Goal: Book appointment/travel/reservation

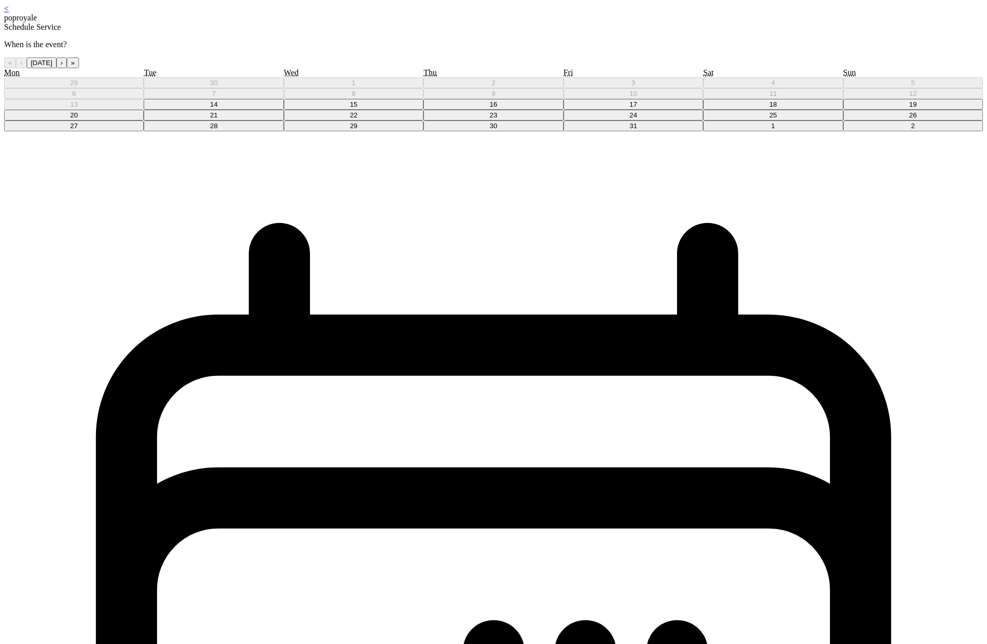
click at [358, 108] on abbr "15" at bounding box center [354, 105] width 8 height 8
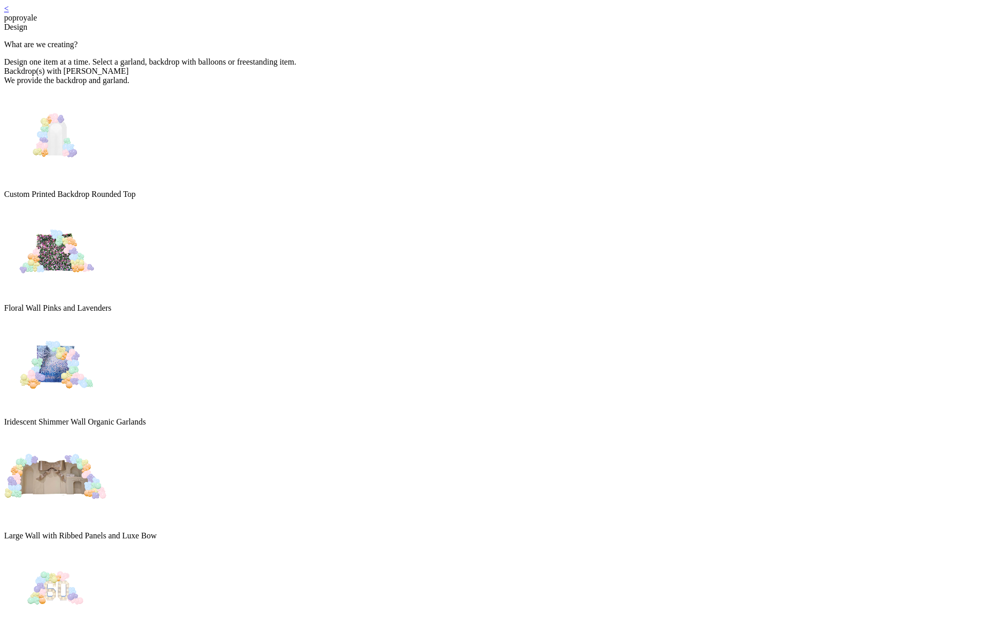
click at [107, 209] on img at bounding box center [55, 250] width 103 height 103
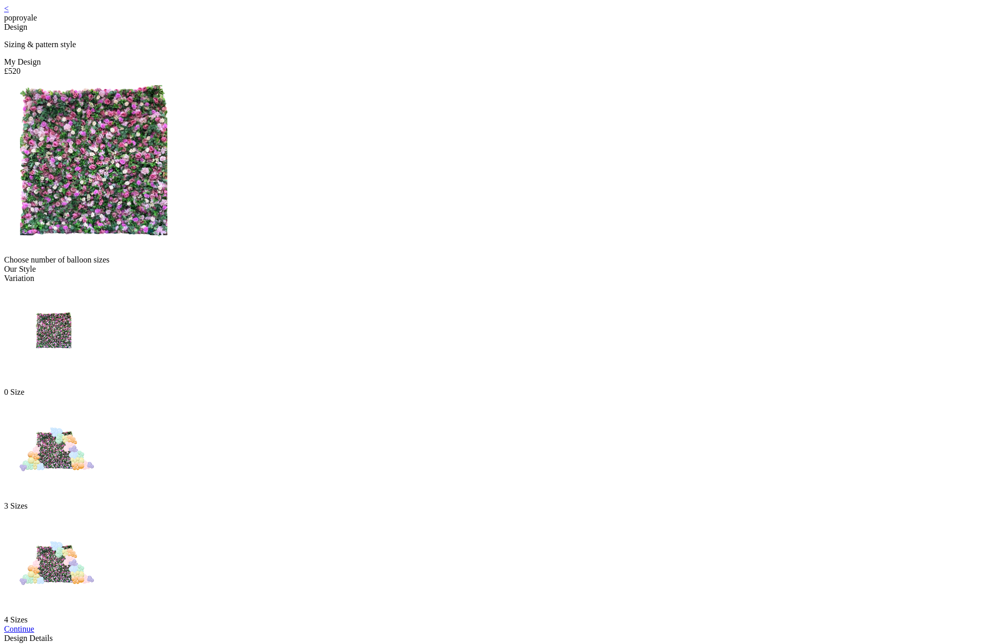
click at [34, 625] on link "Continue" at bounding box center [19, 629] width 30 height 9
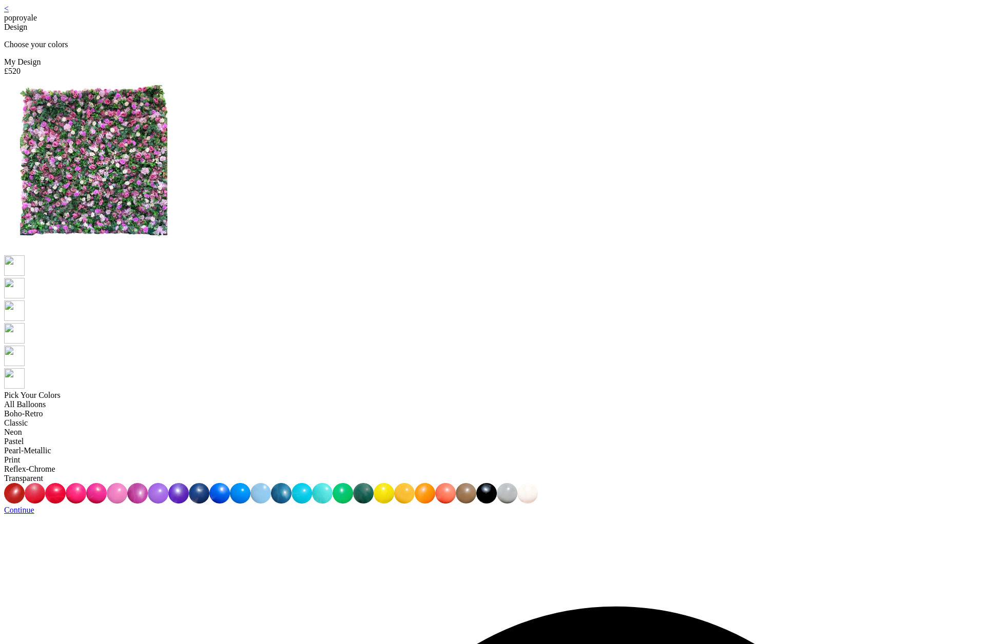
click at [34, 506] on link "Continue" at bounding box center [19, 510] width 30 height 9
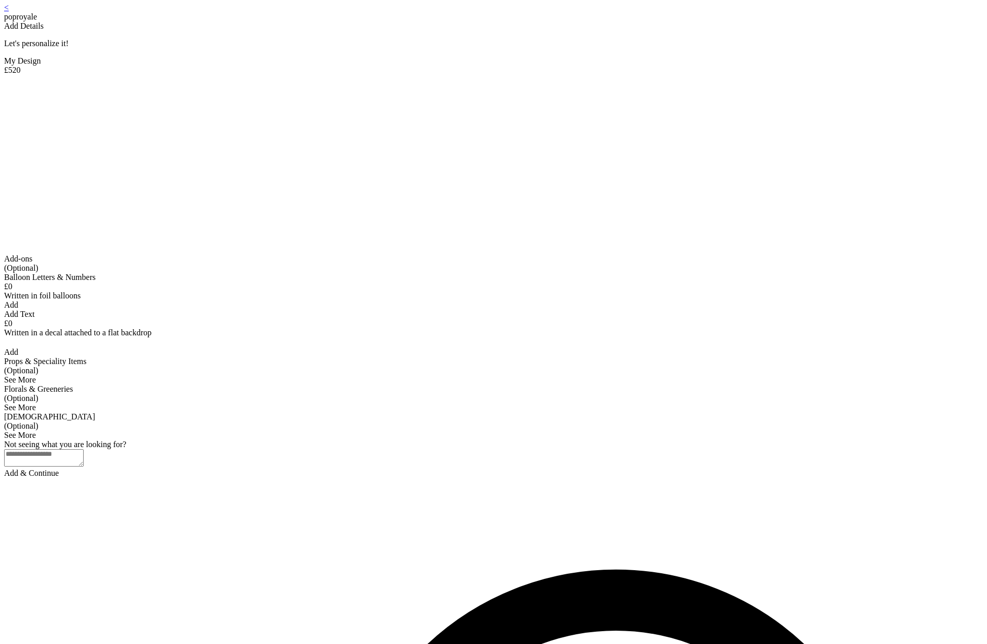
scroll to position [264, 0]
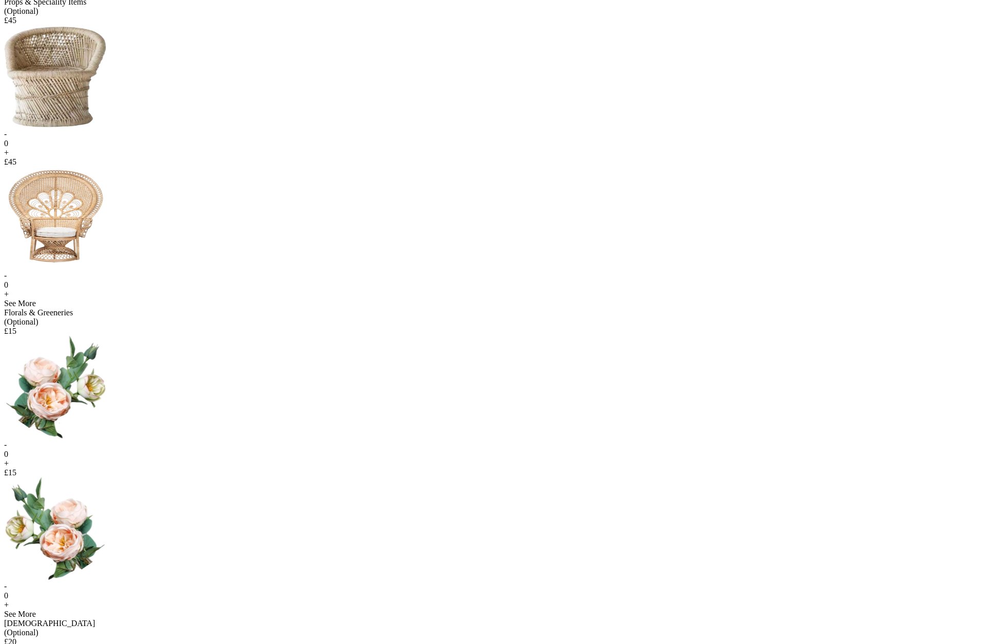
click at [450, 158] on div "+" at bounding box center [493, 152] width 978 height 9
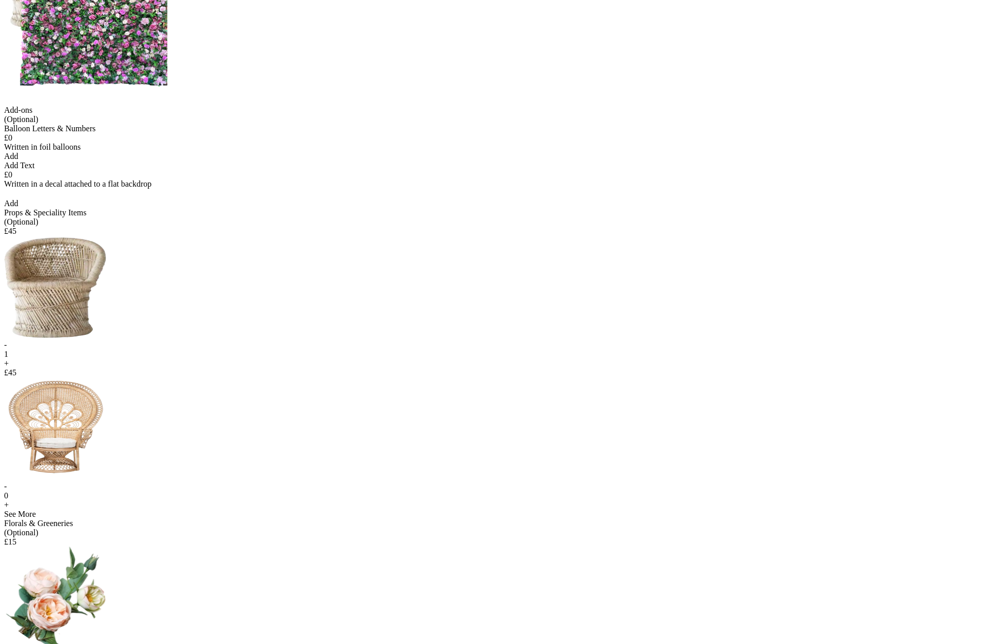
scroll to position [0, 0]
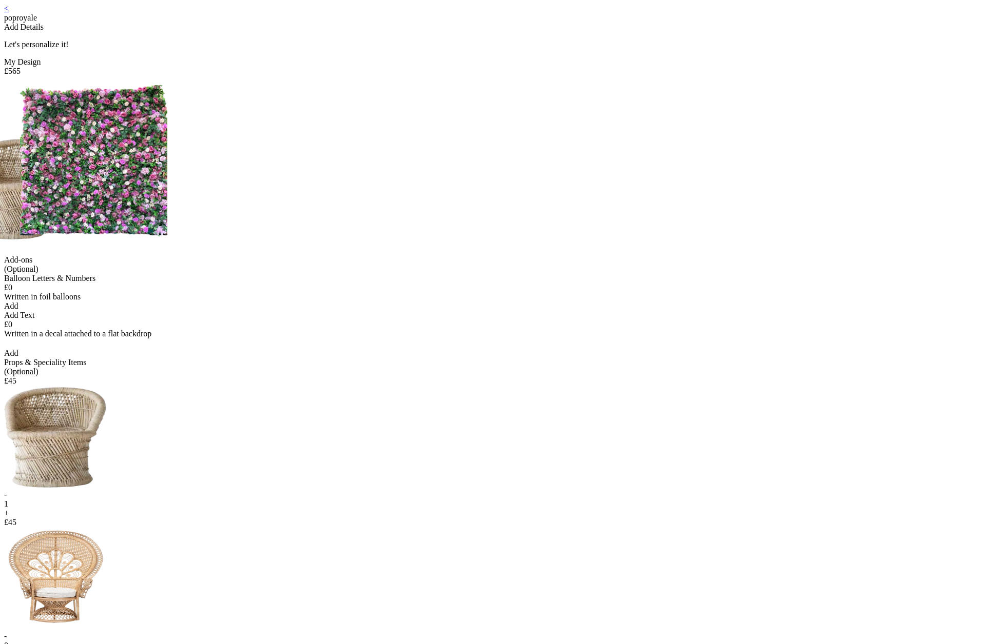
drag, startPoint x: 405, startPoint y: 169, endPoint x: 380, endPoint y: 230, distance: 66.3
click at [380, 230] on div at bounding box center [493, 166] width 978 height 180
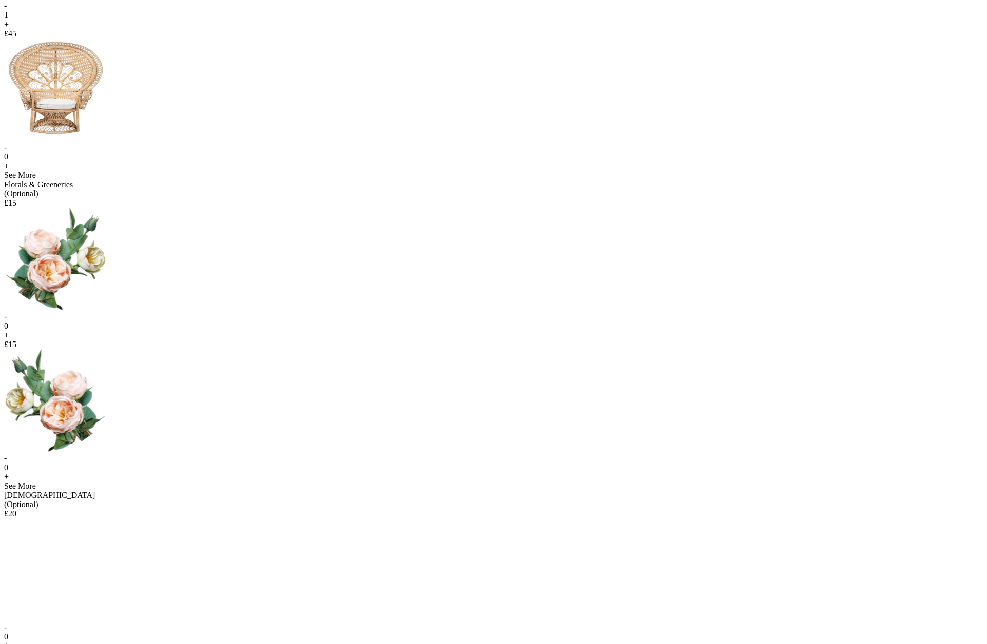
scroll to position [507, 0]
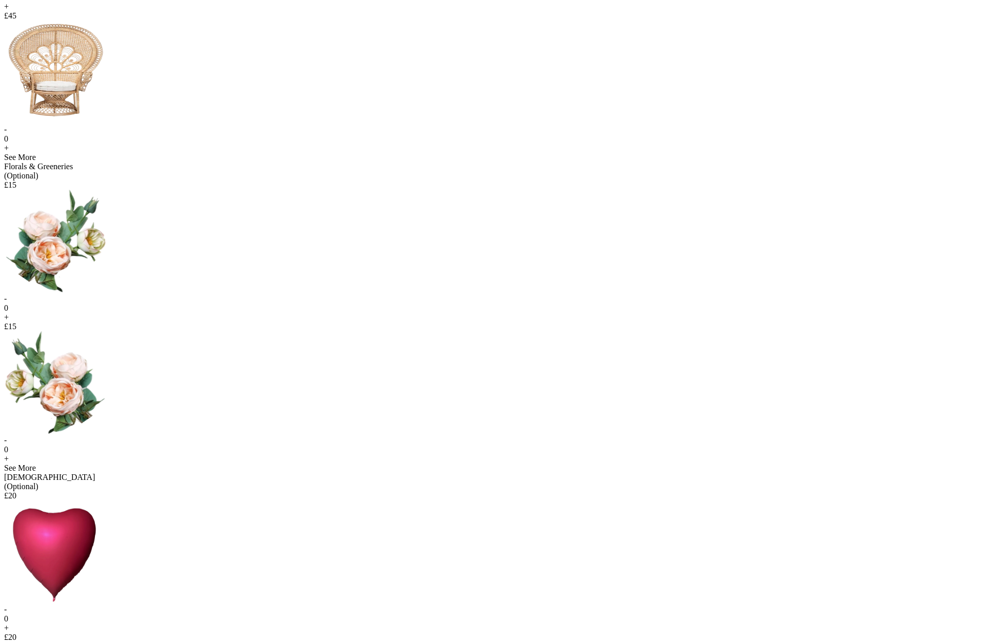
click at [560, 144] on div "+" at bounding box center [493, 148] width 978 height 9
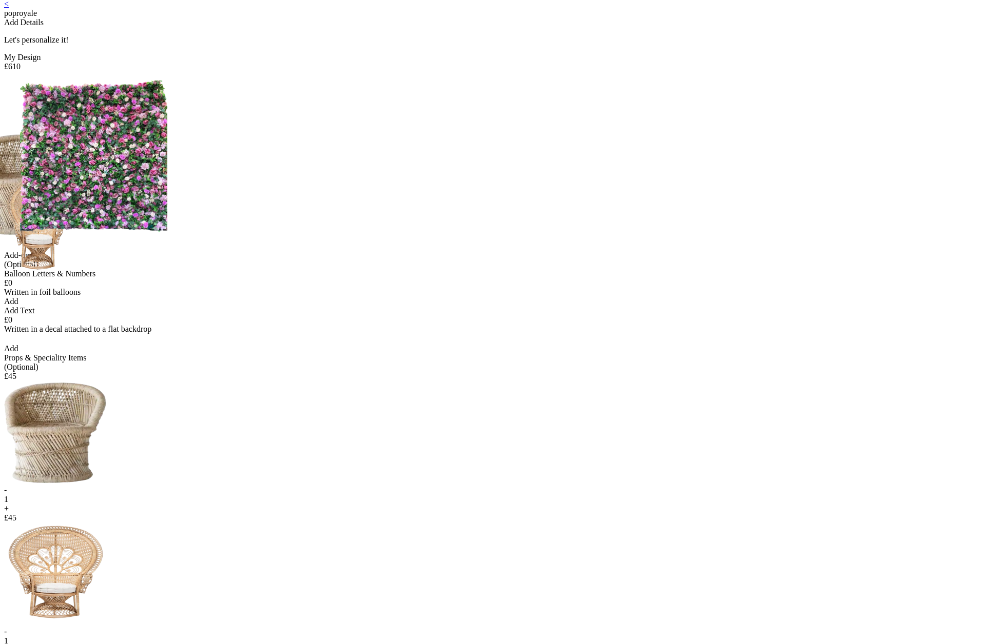
scroll to position [0, 0]
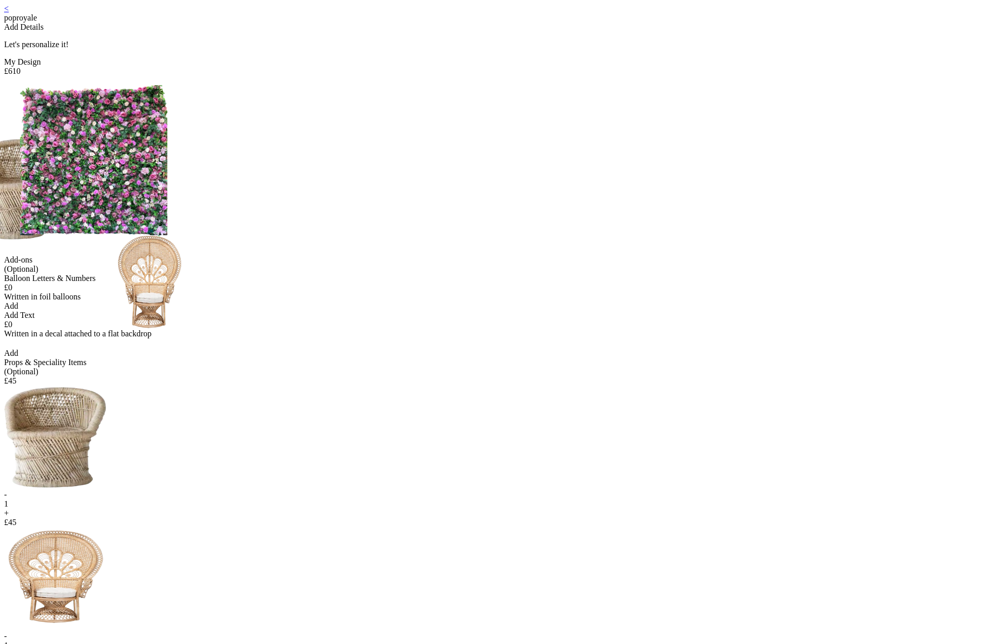
drag, startPoint x: 404, startPoint y: 158, endPoint x: 529, endPoint y: 219, distance: 140.0
click at [529, 219] on div at bounding box center [493, 166] width 978 height 180
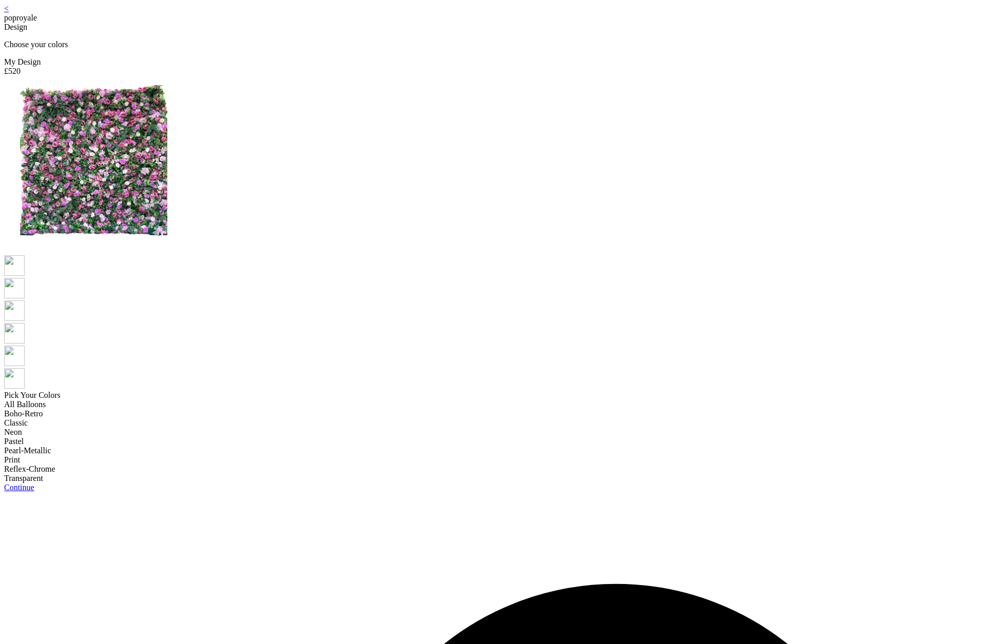
click at [9, 13] on link "<" at bounding box center [6, 8] width 5 height 9
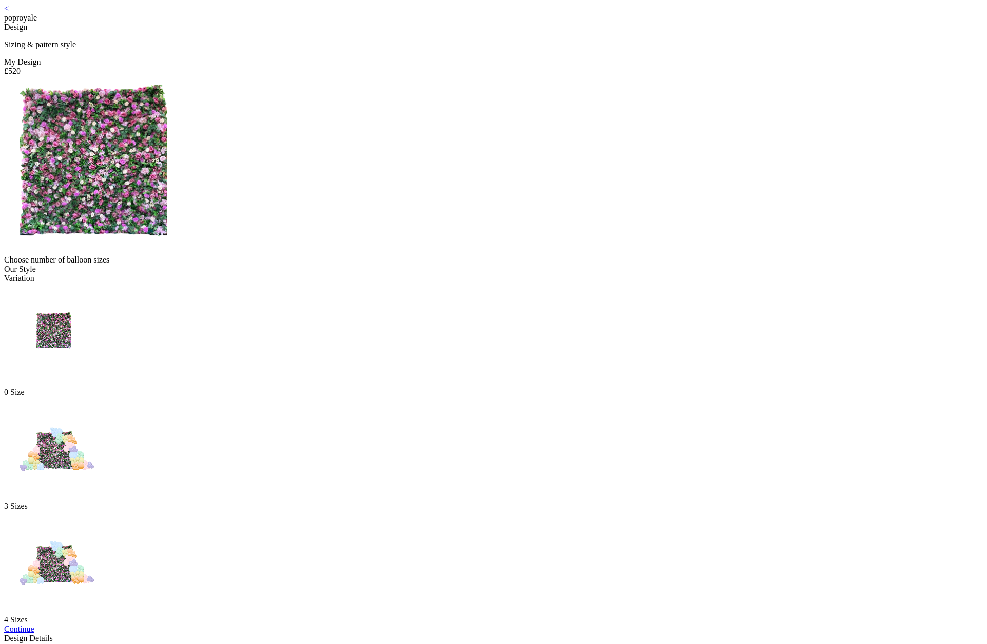
click at [340, 15] on div "< poproyale" at bounding box center [493, 13] width 978 height 18
drag, startPoint x: 337, startPoint y: 15, endPoint x: 344, endPoint y: 13, distance: 7.6
click at [9, 13] on link "<" at bounding box center [6, 8] width 5 height 9
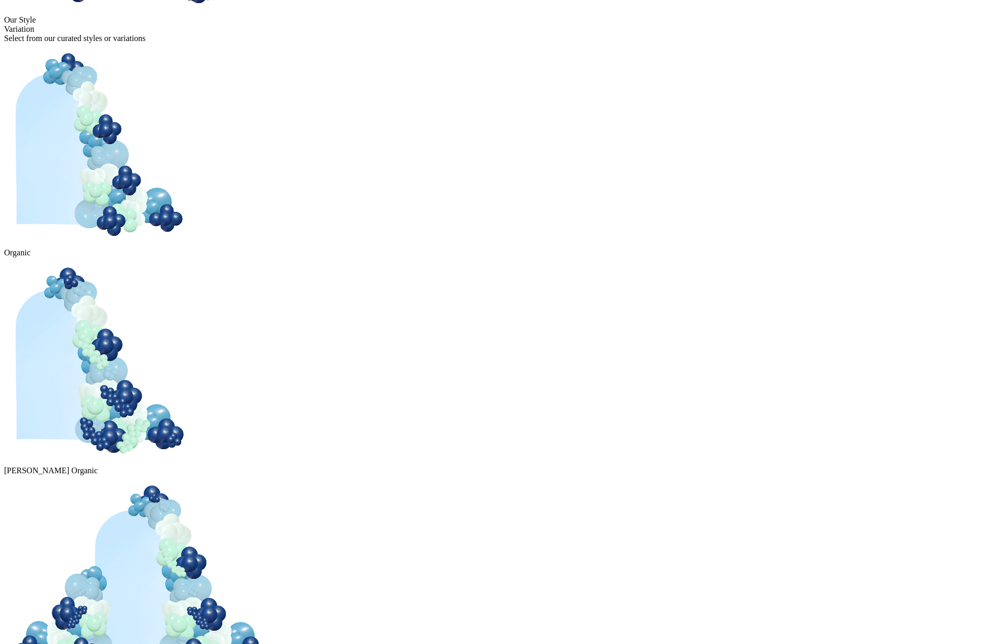
scroll to position [284, 0]
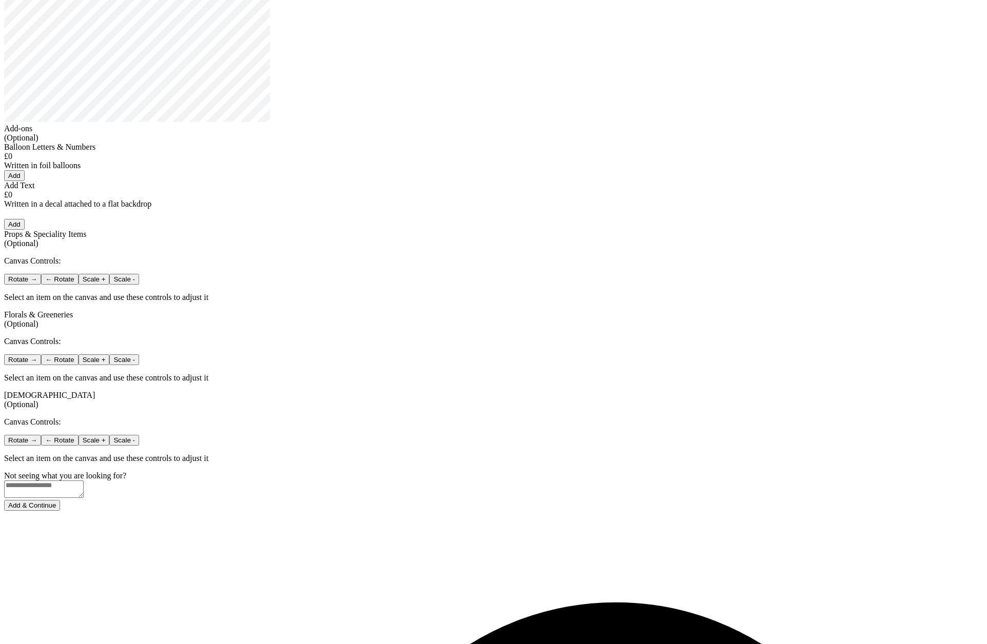
scroll to position [166, 0]
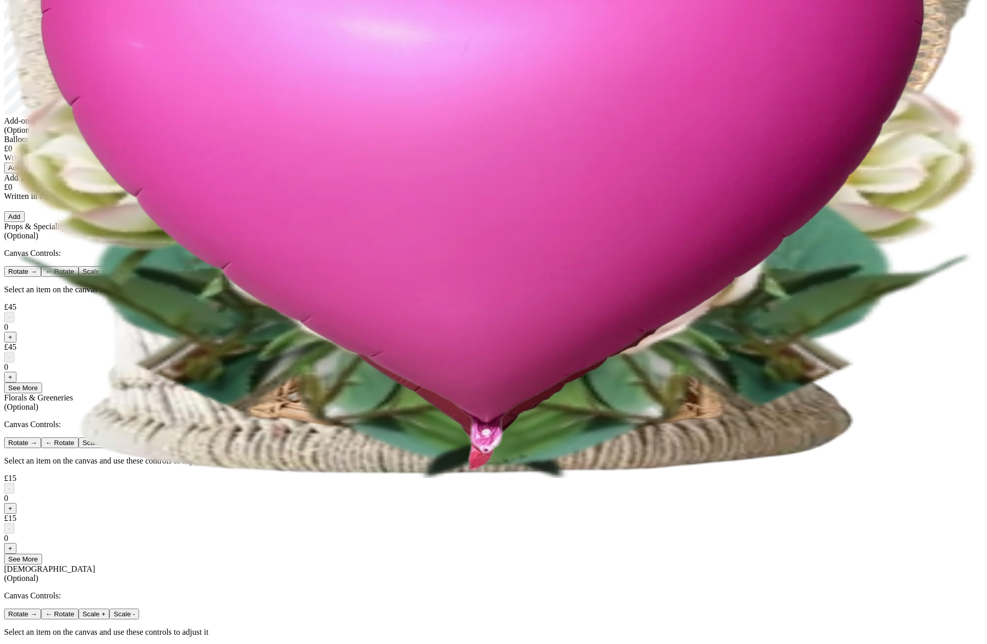
click at [16, 383] on button "+" at bounding box center [10, 377] width 12 height 11
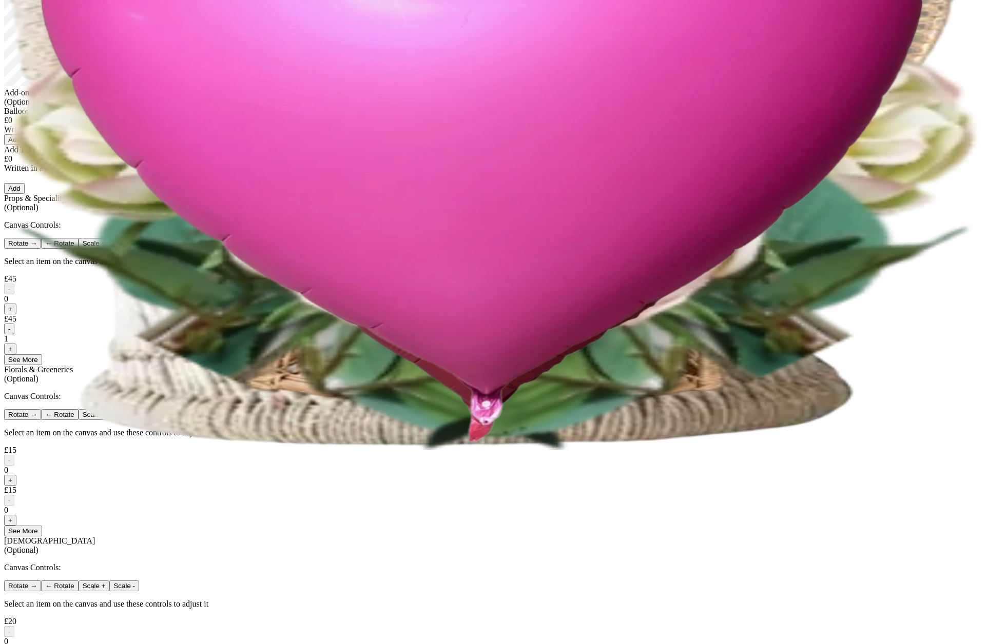
scroll to position [212, 0]
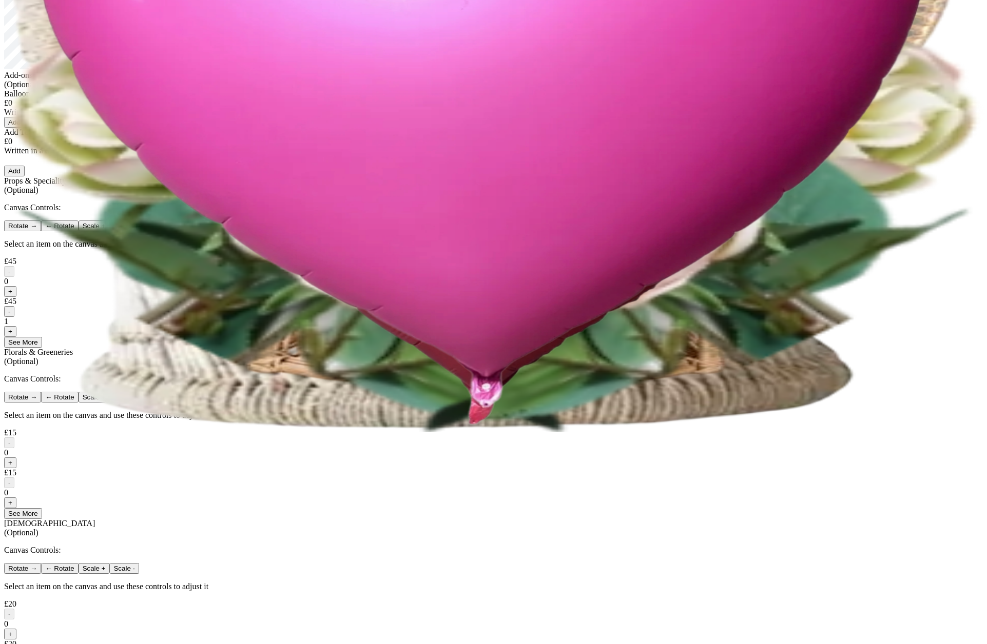
drag, startPoint x: 467, startPoint y: 450, endPoint x: 489, endPoint y: 408, distance: 47.5
click at [16, 297] on button "+" at bounding box center [10, 291] width 12 height 11
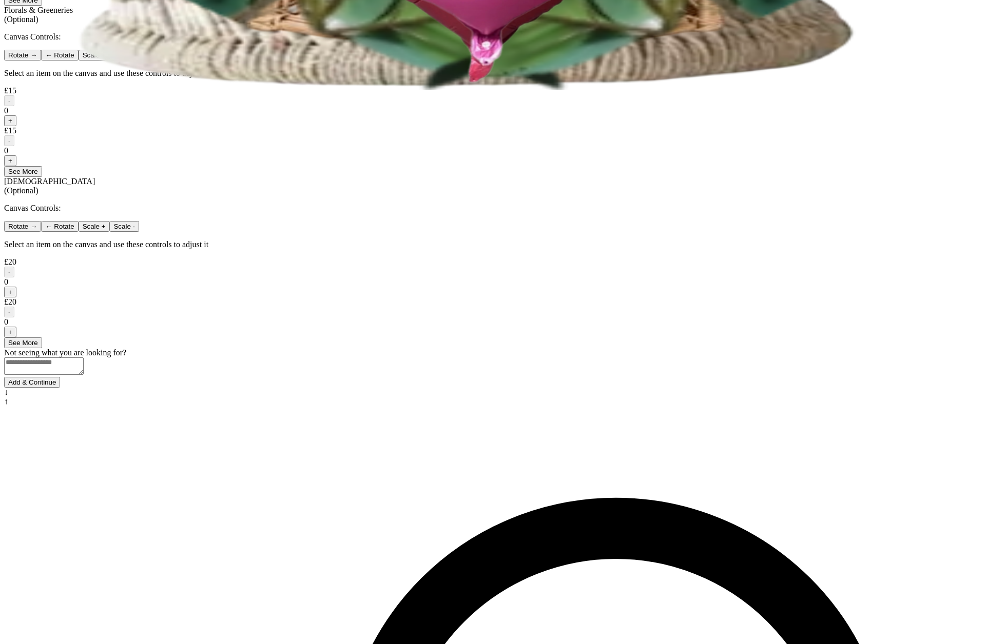
scroll to position [541, 0]
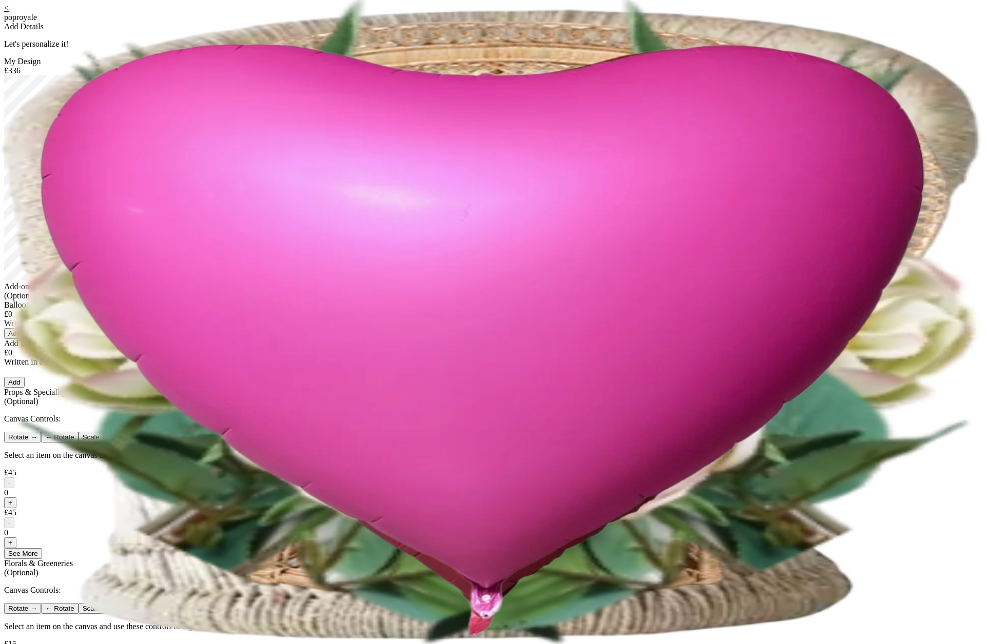
scroll to position [0, 0]
click at [9, 13] on link "<" at bounding box center [6, 8] width 5 height 9
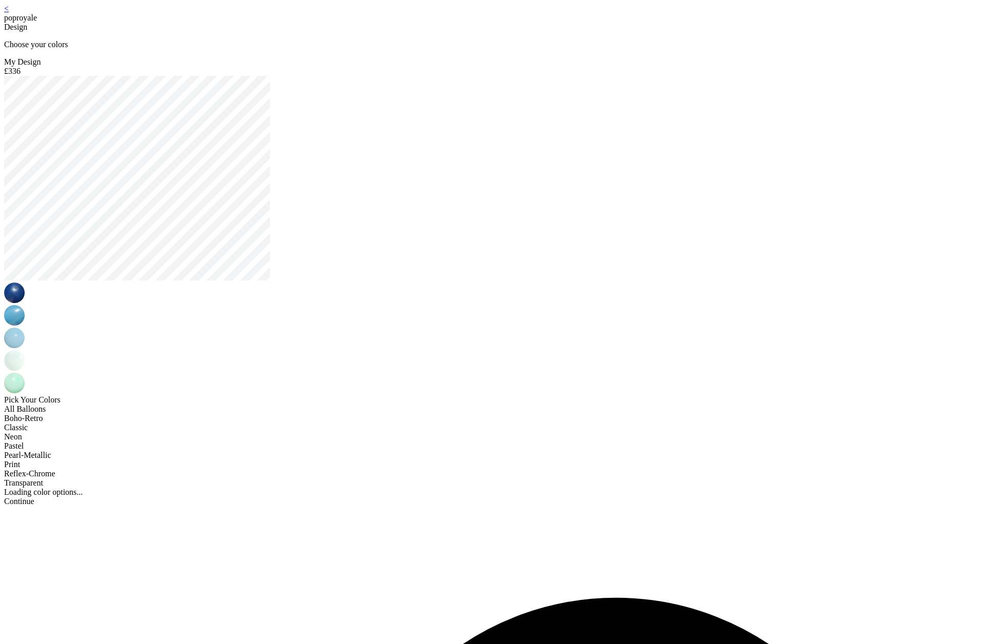
click at [340, 15] on div "< poproyale" at bounding box center [493, 13] width 978 height 18
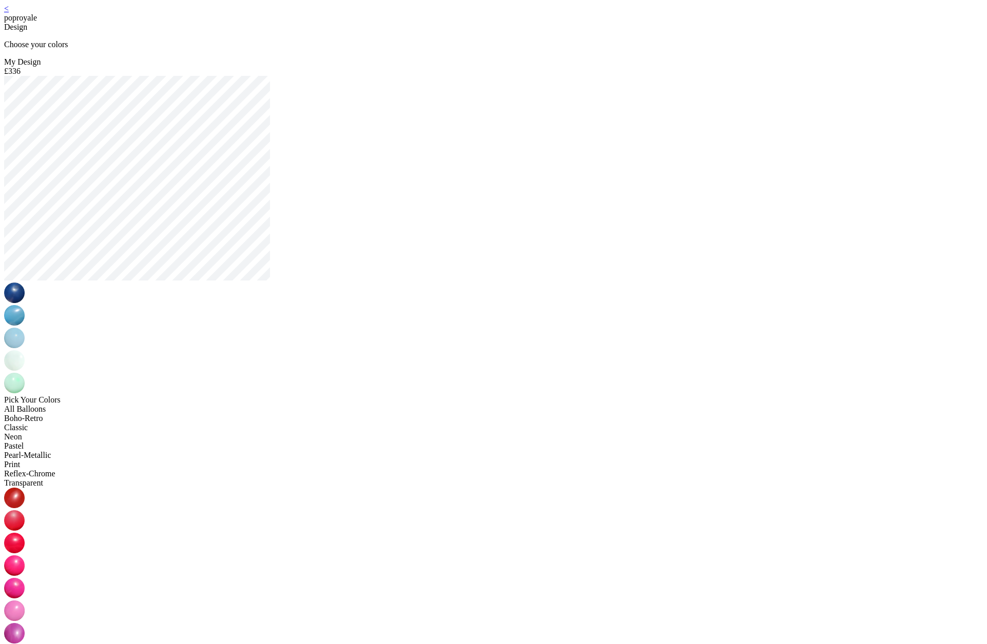
click at [9, 13] on link "<" at bounding box center [6, 8] width 5 height 9
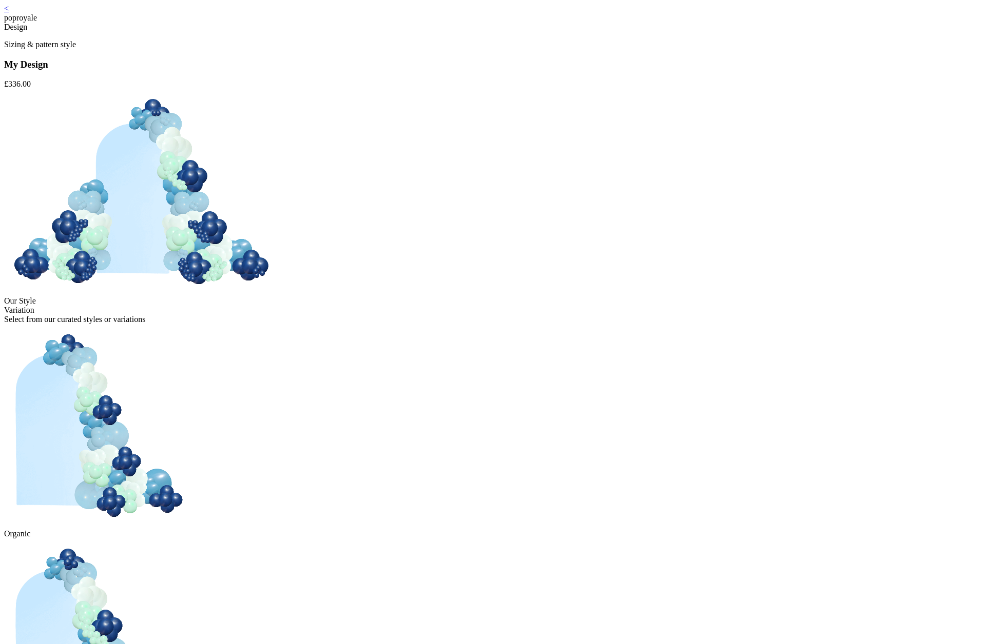
click at [343, 12] on div "< poproyale" at bounding box center [493, 13] width 978 height 18
click at [9, 13] on link "<" at bounding box center [6, 8] width 5 height 9
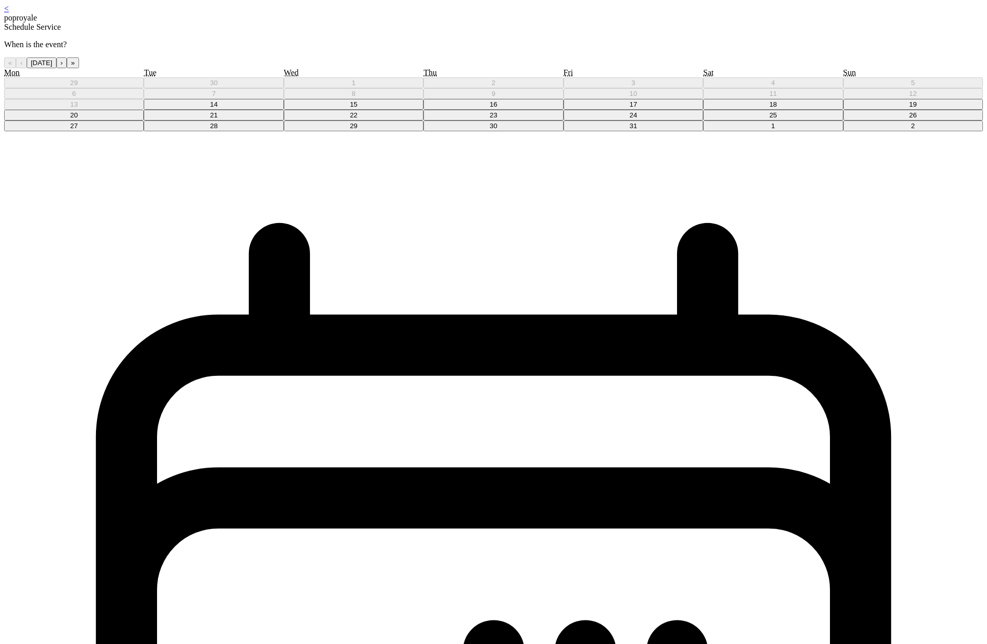
click at [423, 110] on button "15" at bounding box center [354, 104] width 140 height 11
